Goal: Information Seeking & Learning: Learn about a topic

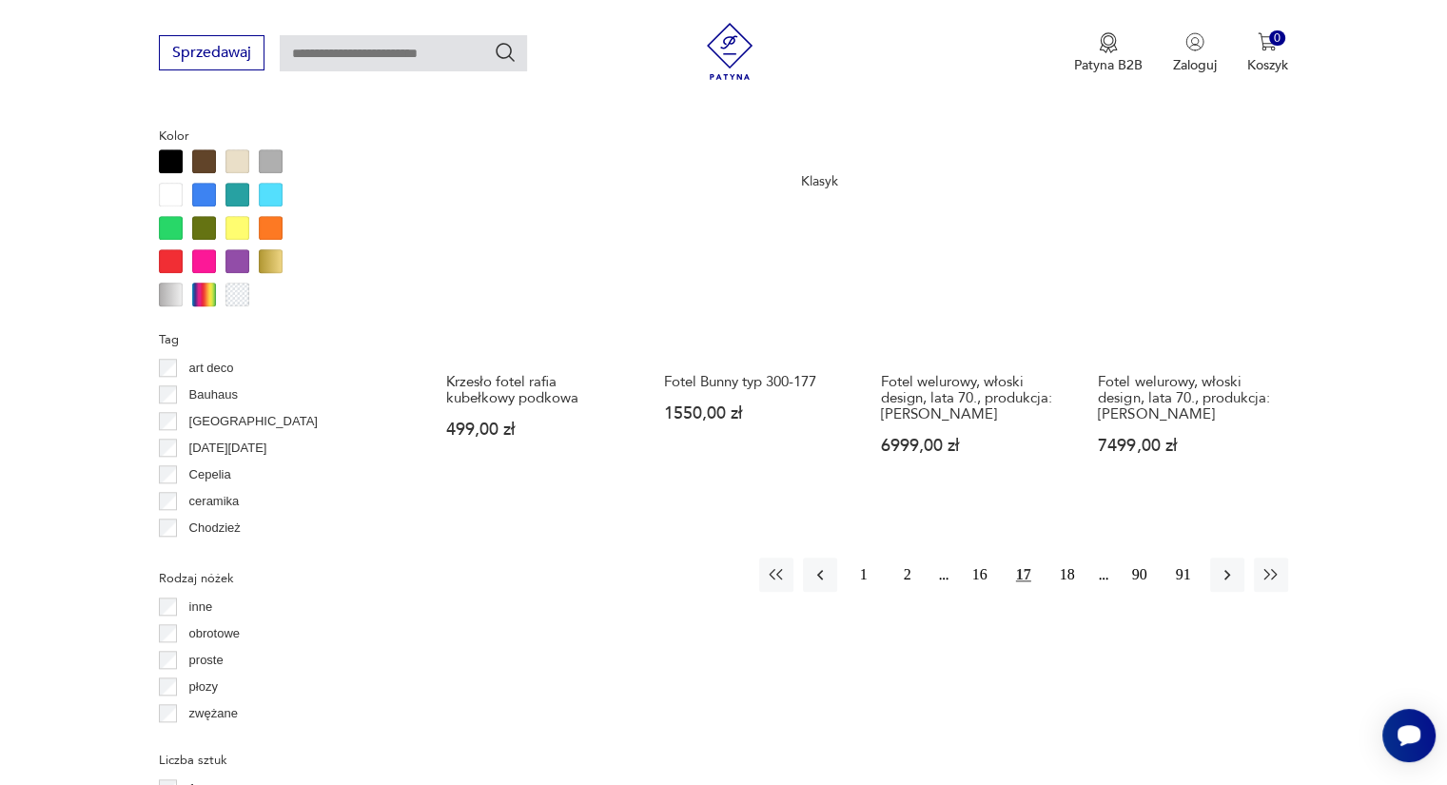
scroll to position [1931, 0]
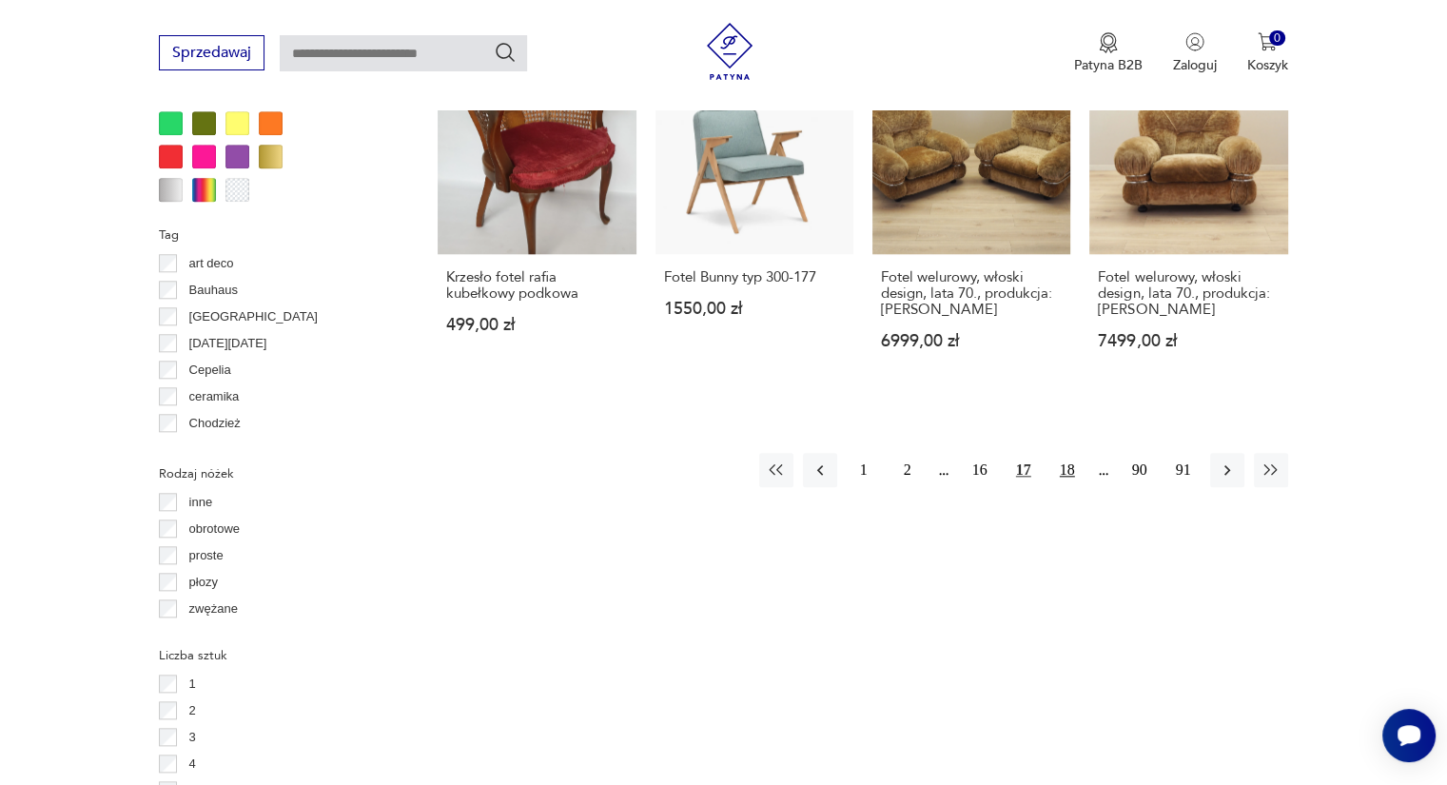
click at [1060, 453] on button "18" at bounding box center [1067, 470] width 34 height 34
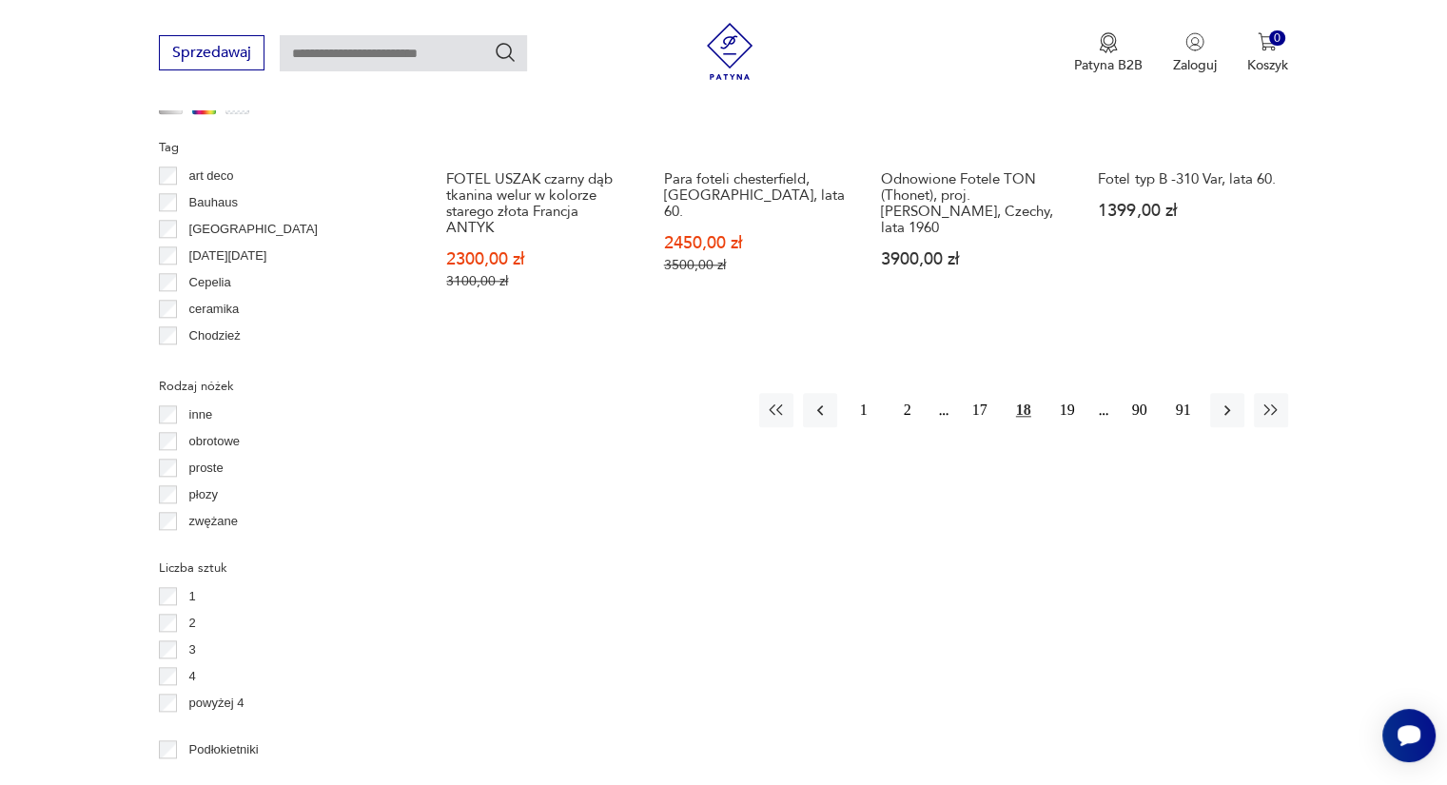
scroll to position [2122, 0]
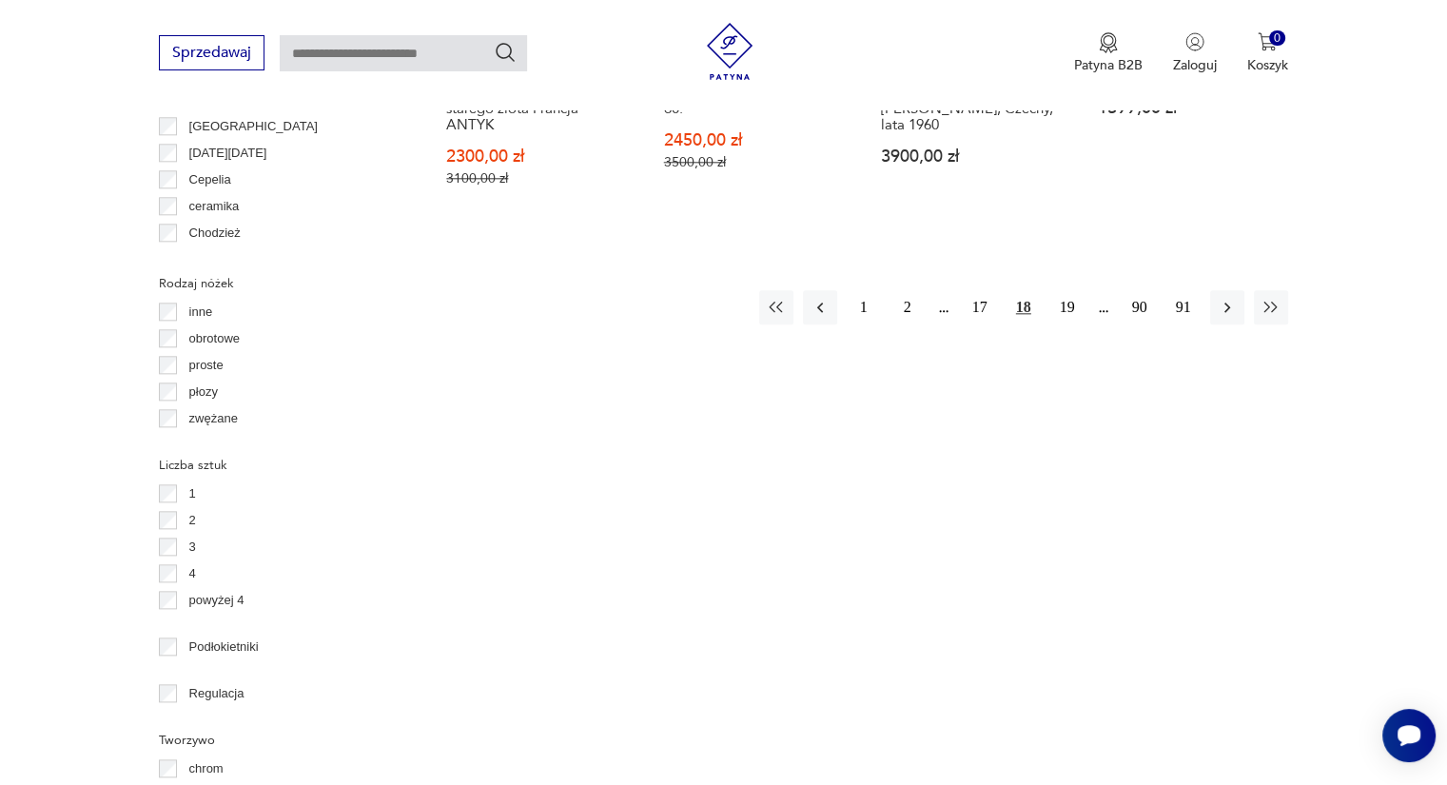
click at [1064, 290] on button "19" at bounding box center [1067, 307] width 34 height 34
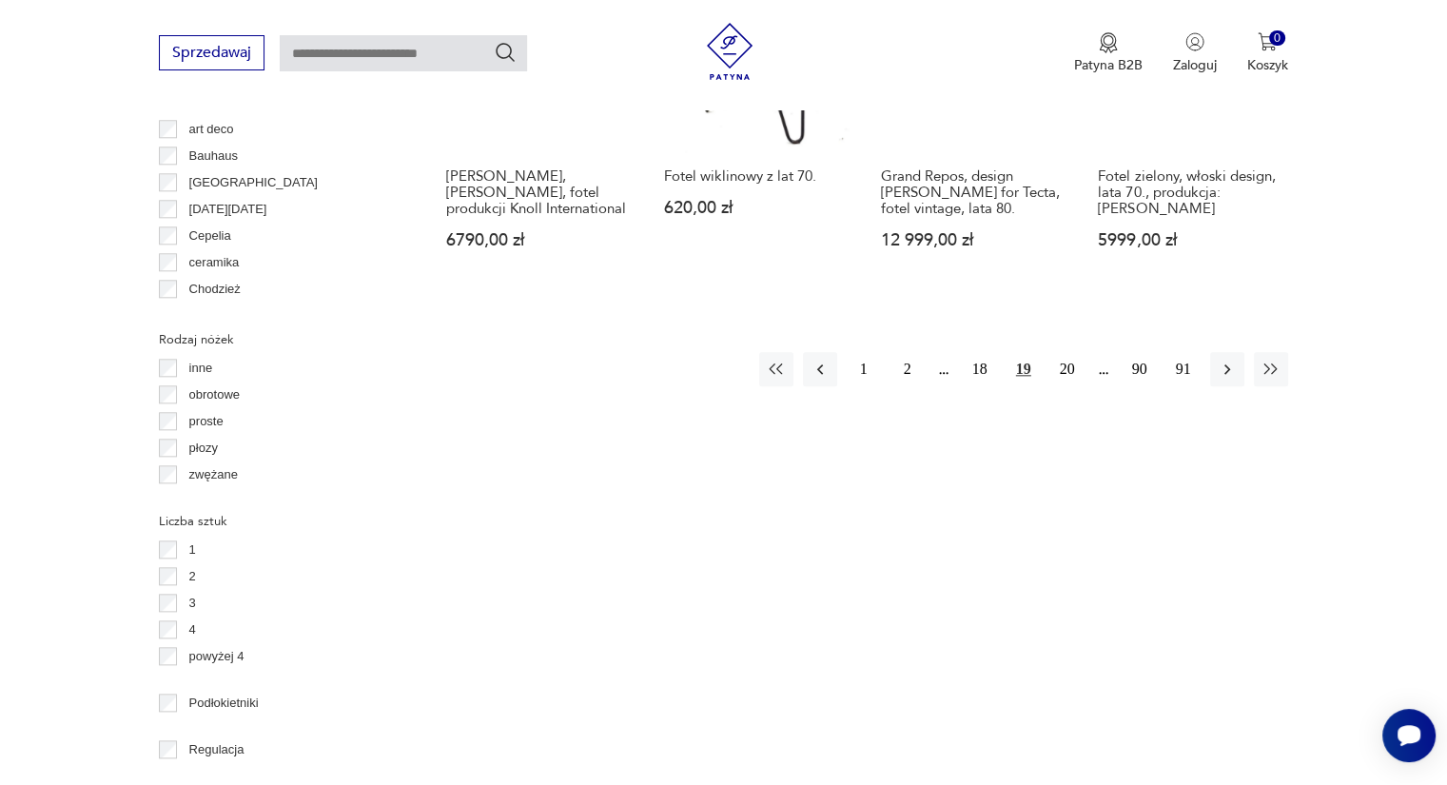
scroll to position [504, 0]
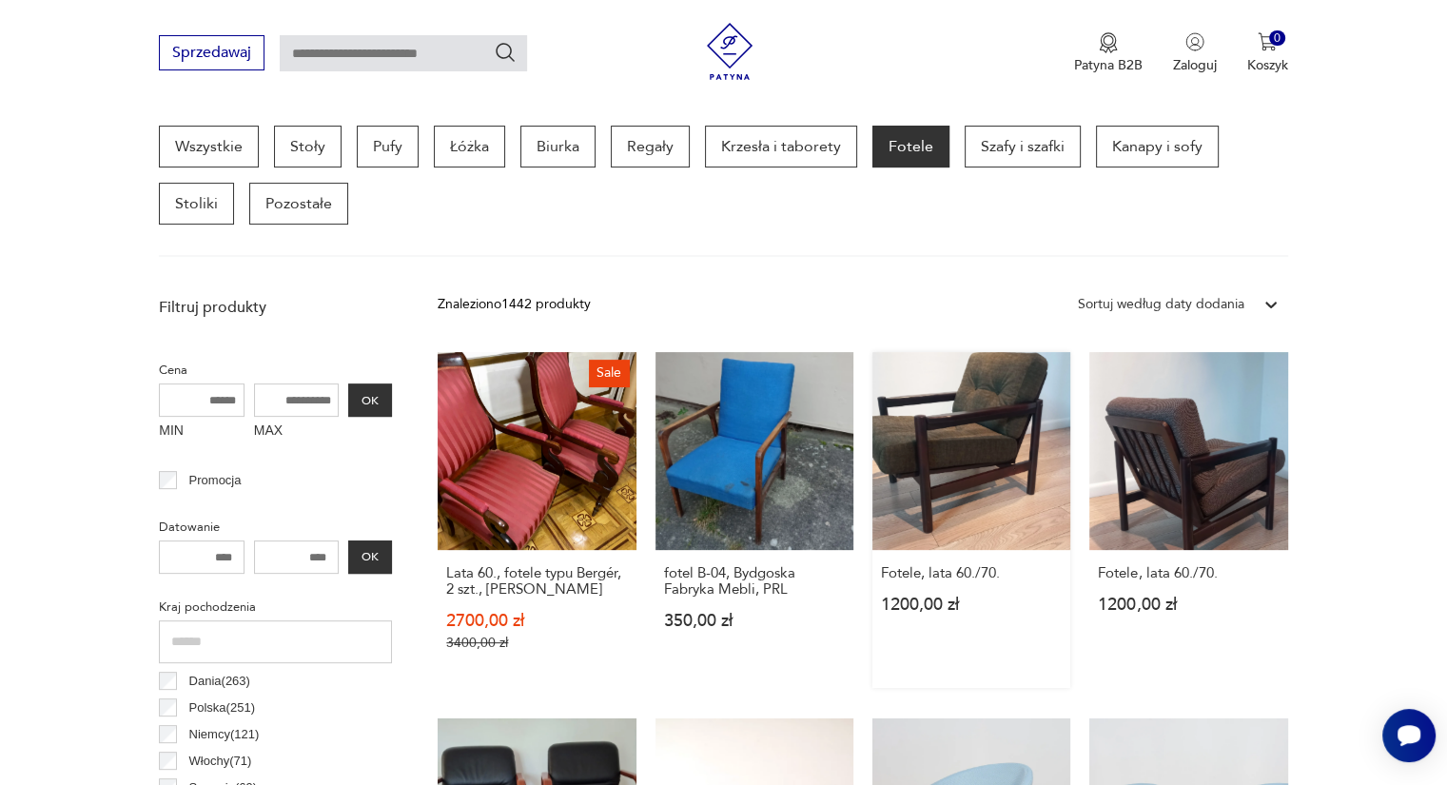
click at [1068, 578] on div "Fotele, lata 60./70. 1200,00 zł" at bounding box center [971, 600] width 198 height 100
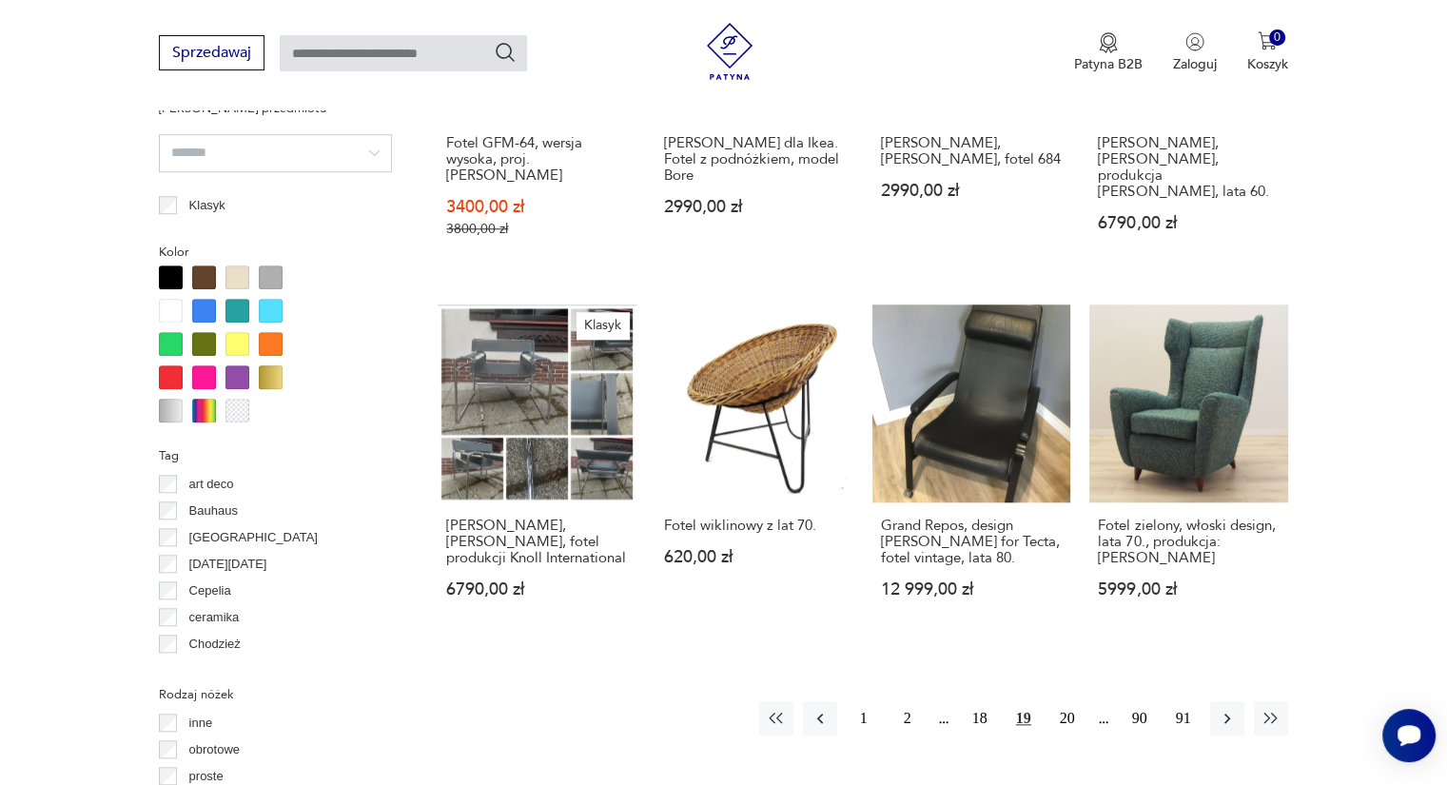
scroll to position [1901, 0]
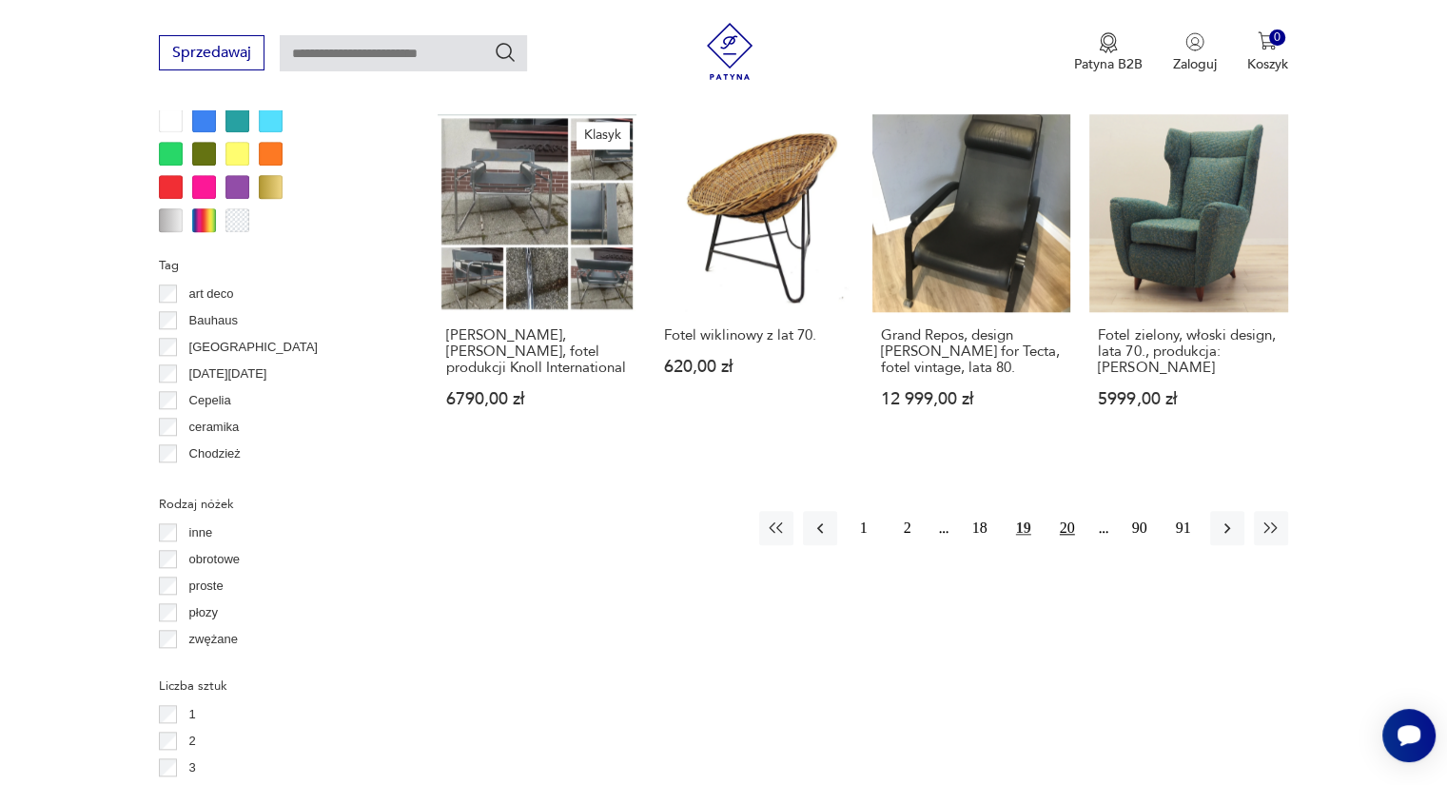
click at [1060, 511] on button "20" at bounding box center [1067, 528] width 34 height 34
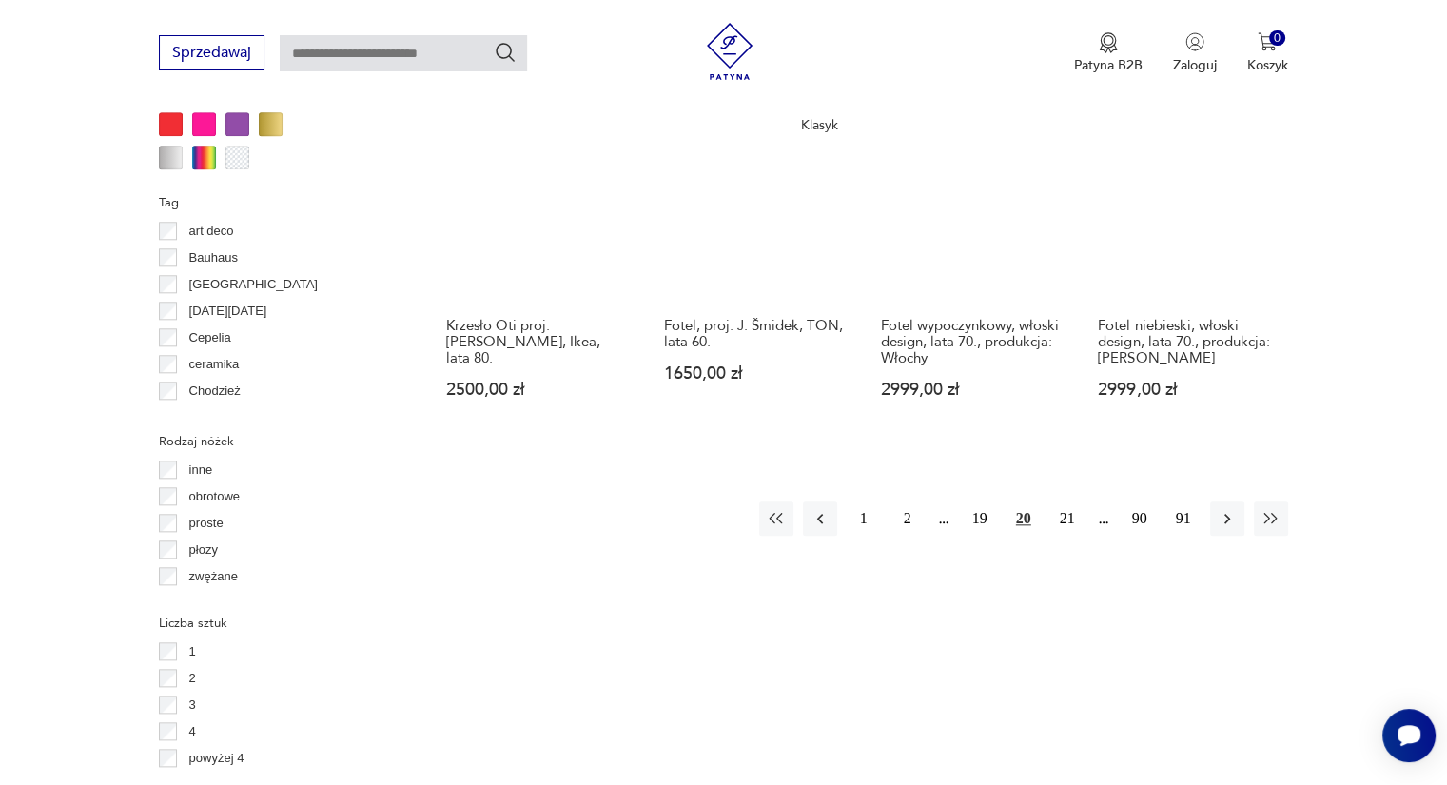
scroll to position [2027, 0]
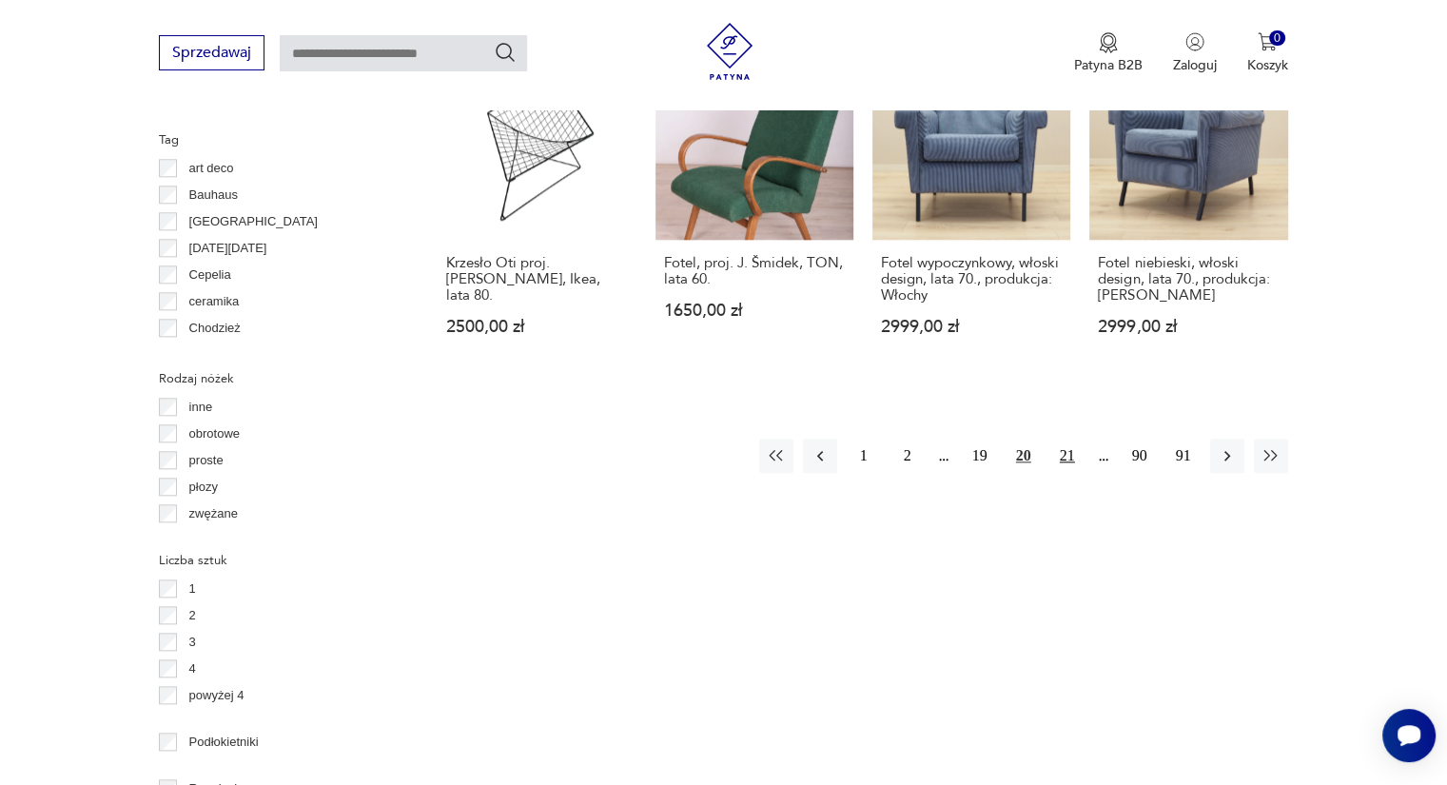
click at [1059, 439] on button "21" at bounding box center [1067, 456] width 34 height 34
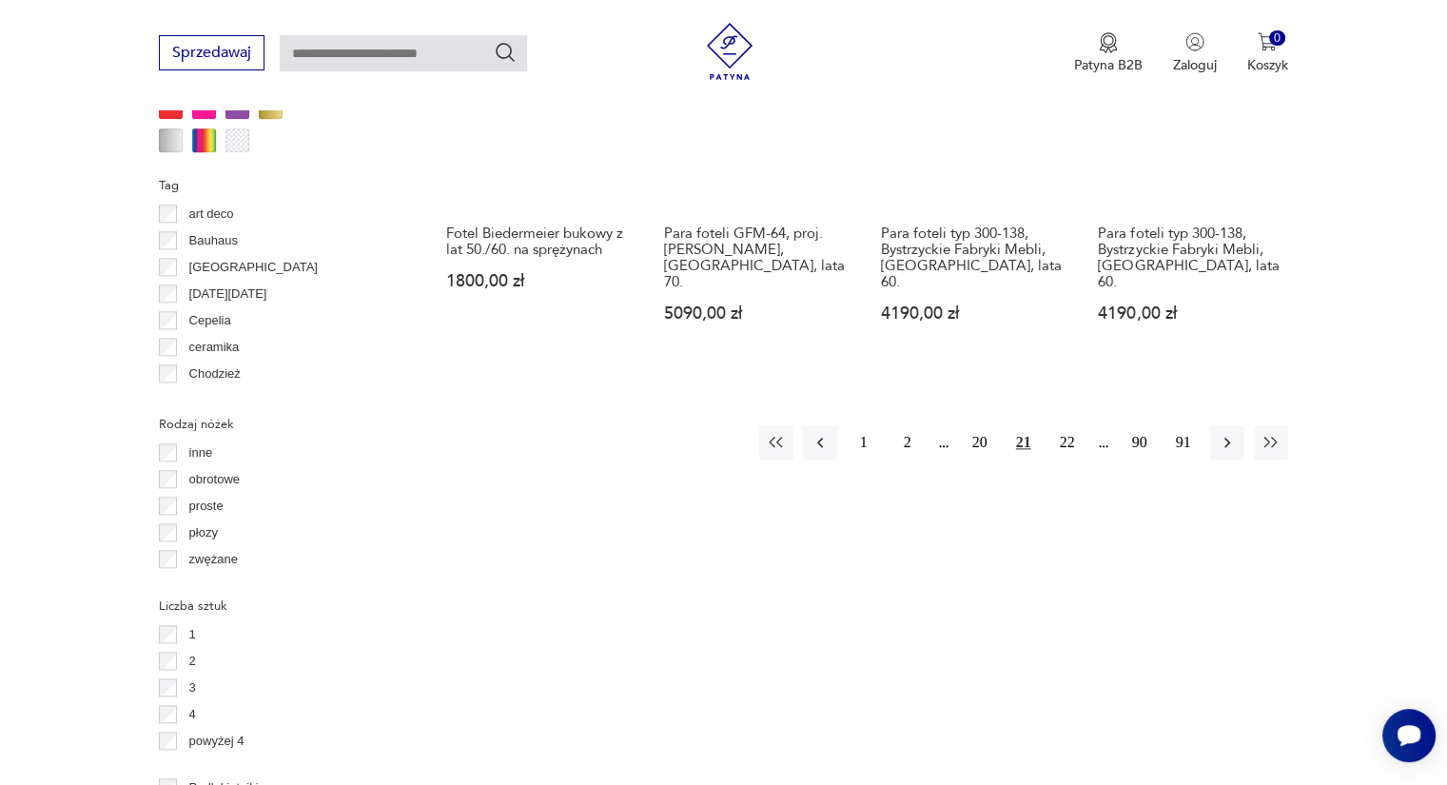
scroll to position [2027, 0]
